Goal: Information Seeking & Learning: Learn about a topic

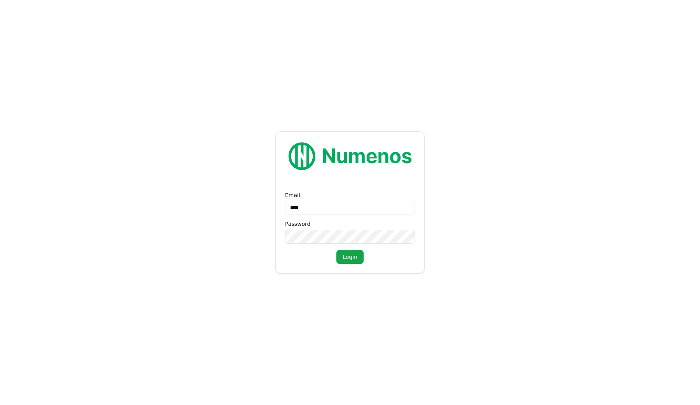
type input "**********"
click at [337, 250] on button "Login" at bounding box center [350, 257] width 27 height 14
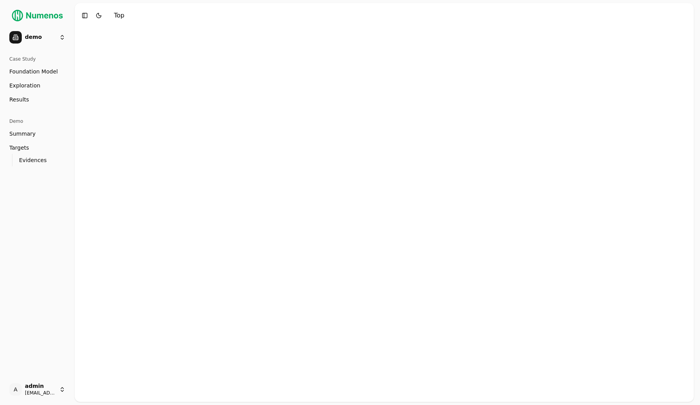
click at [36, 31] on html "demo Case Study Foundation Model Exploration Dosage Effect Results Demo Summary…" at bounding box center [350, 202] width 700 height 405
click at [61, 140] on html "demo Case Study Foundation Model Exploration Dosage Effect Results Demo Summary…" at bounding box center [350, 202] width 700 height 405
click at [33, 75] on span "Foundation Model" at bounding box center [33, 72] width 49 height 8
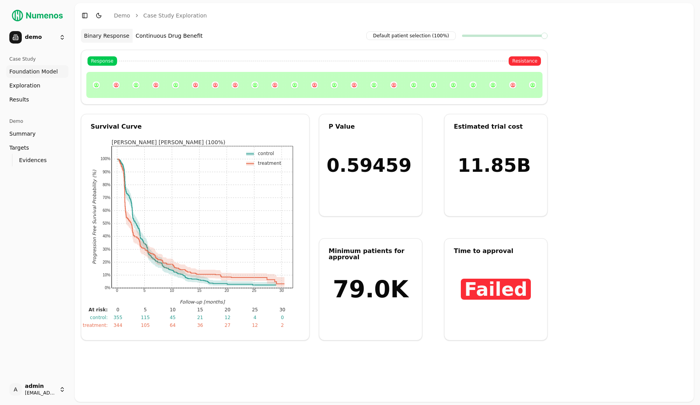
click at [385, 86] on div at bounding box center [314, 85] width 456 height 14
click at [47, 88] on link "Exploration" at bounding box center [37, 85] width 62 height 12
click at [32, 85] on span "Exploration" at bounding box center [24, 86] width 31 height 8
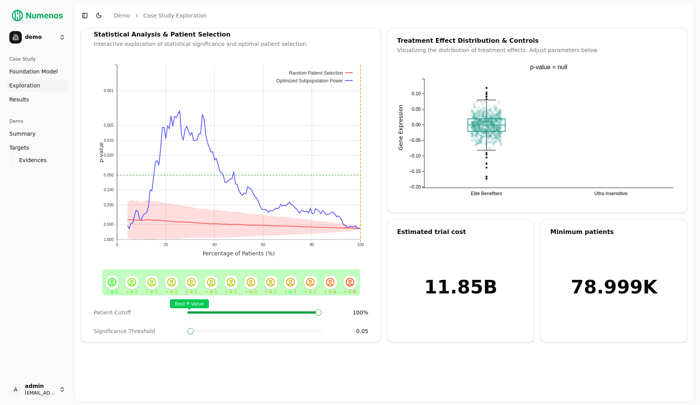
click at [33, 98] on link "Results" at bounding box center [37, 99] width 62 height 12
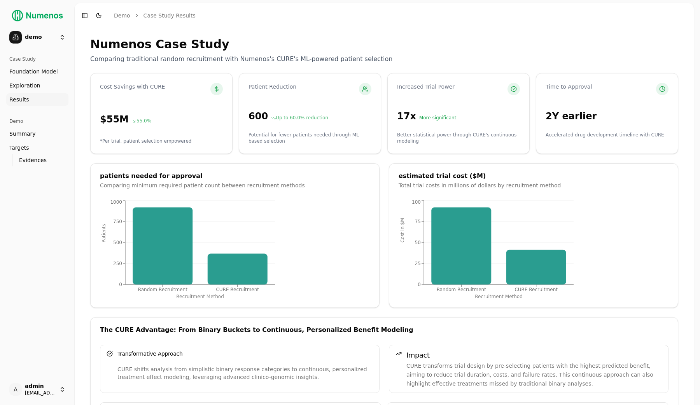
click at [35, 84] on span "Exploration" at bounding box center [24, 86] width 31 height 8
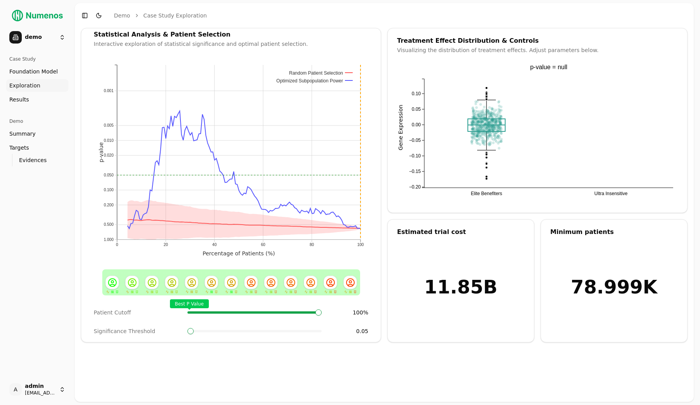
click at [204, 314] on span at bounding box center [204, 312] width 1 height 3
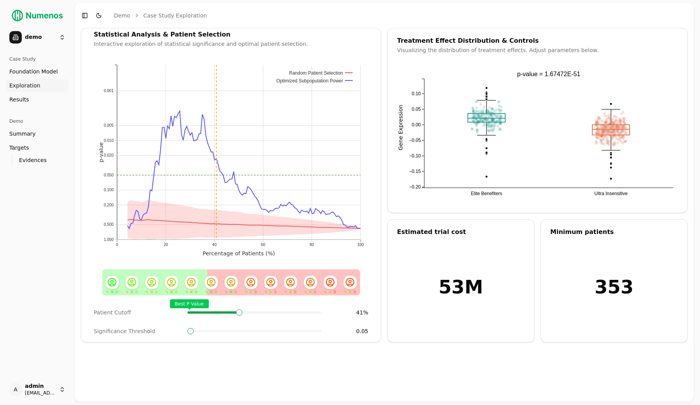
click at [238, 314] on div "Best P Value" at bounding box center [255, 313] width 134 height 16
click at [224, 332] on span at bounding box center [255, 331] width 134 height 2
click at [280, 332] on span at bounding box center [255, 331] width 134 height 2
click at [50, 36] on html "demo Case Study Foundation Model Exploration Dosage Effect Results Demo Summary…" at bounding box center [350, 202] width 700 height 405
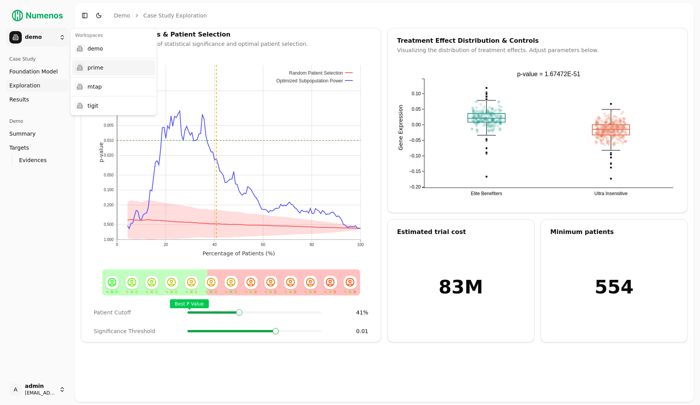
click at [101, 65] on div "prime" at bounding box center [113, 68] width 83 height 16
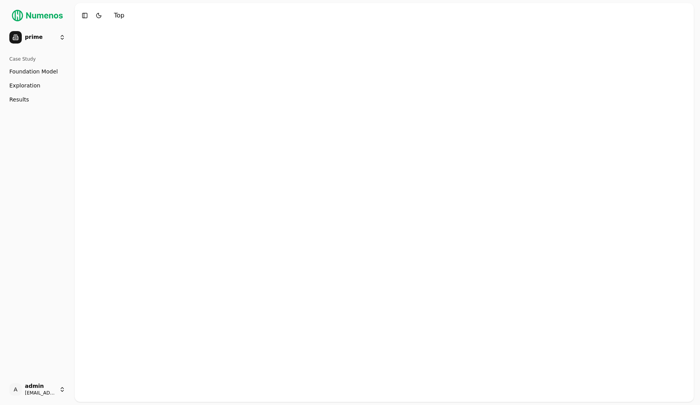
click at [33, 71] on span "Foundation Model" at bounding box center [33, 72] width 49 height 8
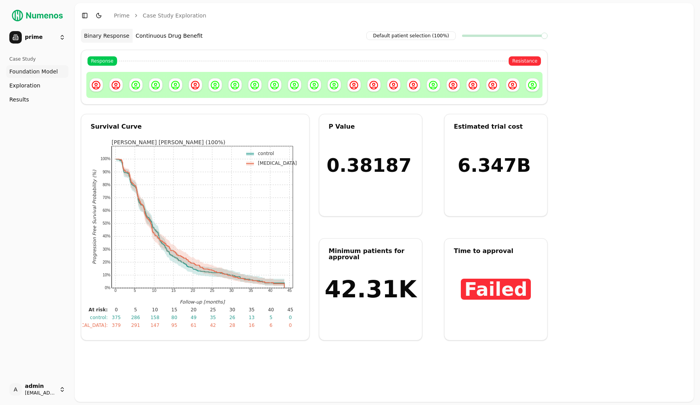
click at [148, 40] on button "Continuous Drug Benefit" at bounding box center [169, 36] width 73 height 14
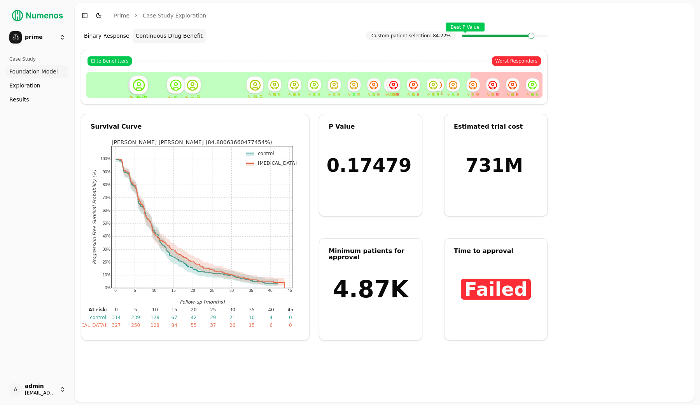
click at [45, 88] on link "Exploration" at bounding box center [37, 85] width 62 height 12
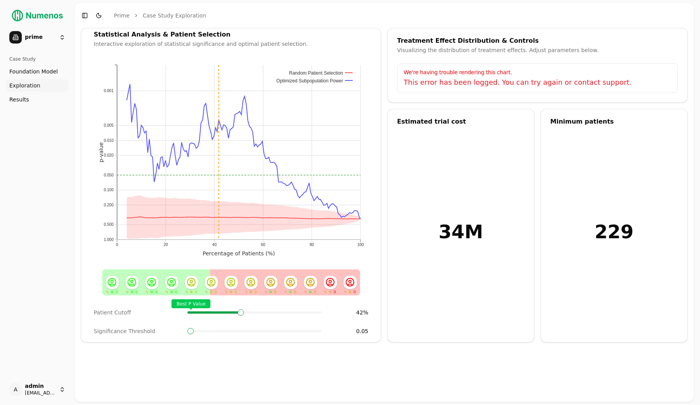
click at [239, 305] on div "Best P Value" at bounding box center [255, 313] width 134 height 16
click at [19, 97] on span "Results" at bounding box center [19, 100] width 20 height 8
